Goal: Check status: Check status

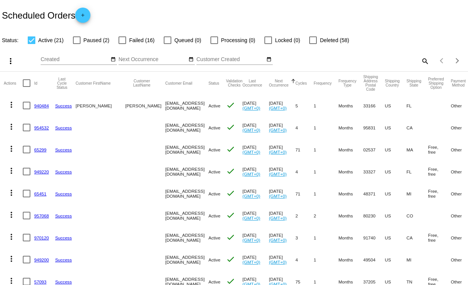
click at [73, 38] on div at bounding box center [77, 40] width 8 height 8
click at [76, 44] on input "Paused (2)" at bounding box center [76, 44] width 0 height 0
checkbox input "true"
click at [124, 38] on app-dashboard-scheduled-orders "Scheduled Orders add Status: Active (21) Paused (2) Failed (16) Queued (0) Proc…" at bounding box center [234, 279] width 468 height 558
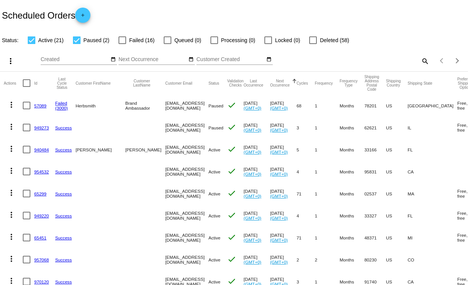
click at [268, 39] on div at bounding box center [269, 40] width 8 height 8
click at [268, 44] on input "Locked (0)" at bounding box center [268, 44] width 0 height 0
checkbox input "true"
click at [314, 39] on div at bounding box center [313, 40] width 8 height 8
click at [313, 44] on input "Deleted (58)" at bounding box center [313, 44] width 0 height 0
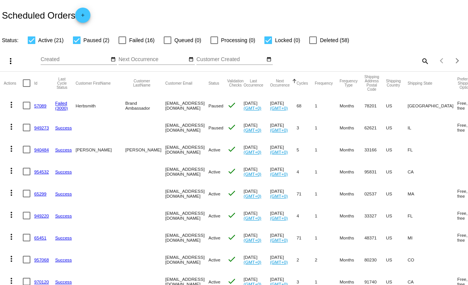
checkbox input "true"
click at [387, 59] on div "search" at bounding box center [371, 61] width 117 height 12
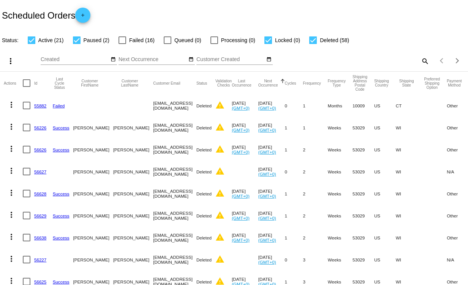
click at [420, 61] on mat-icon "search" at bounding box center [424, 61] width 9 height 12
click at [336, 60] on input "Search" at bounding box center [371, 60] width 117 height 6
paste input "[EMAIL_ADDRESS][DOMAIN_NAME]"
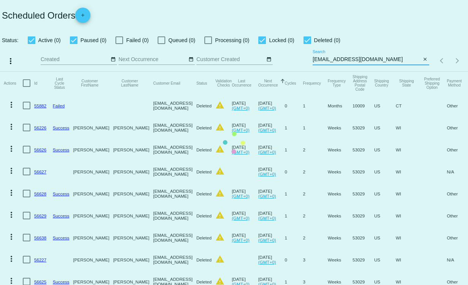
type input "[EMAIL_ADDRESS][DOMAIN_NAME]"
